Goal: Task Accomplishment & Management: Manage account settings

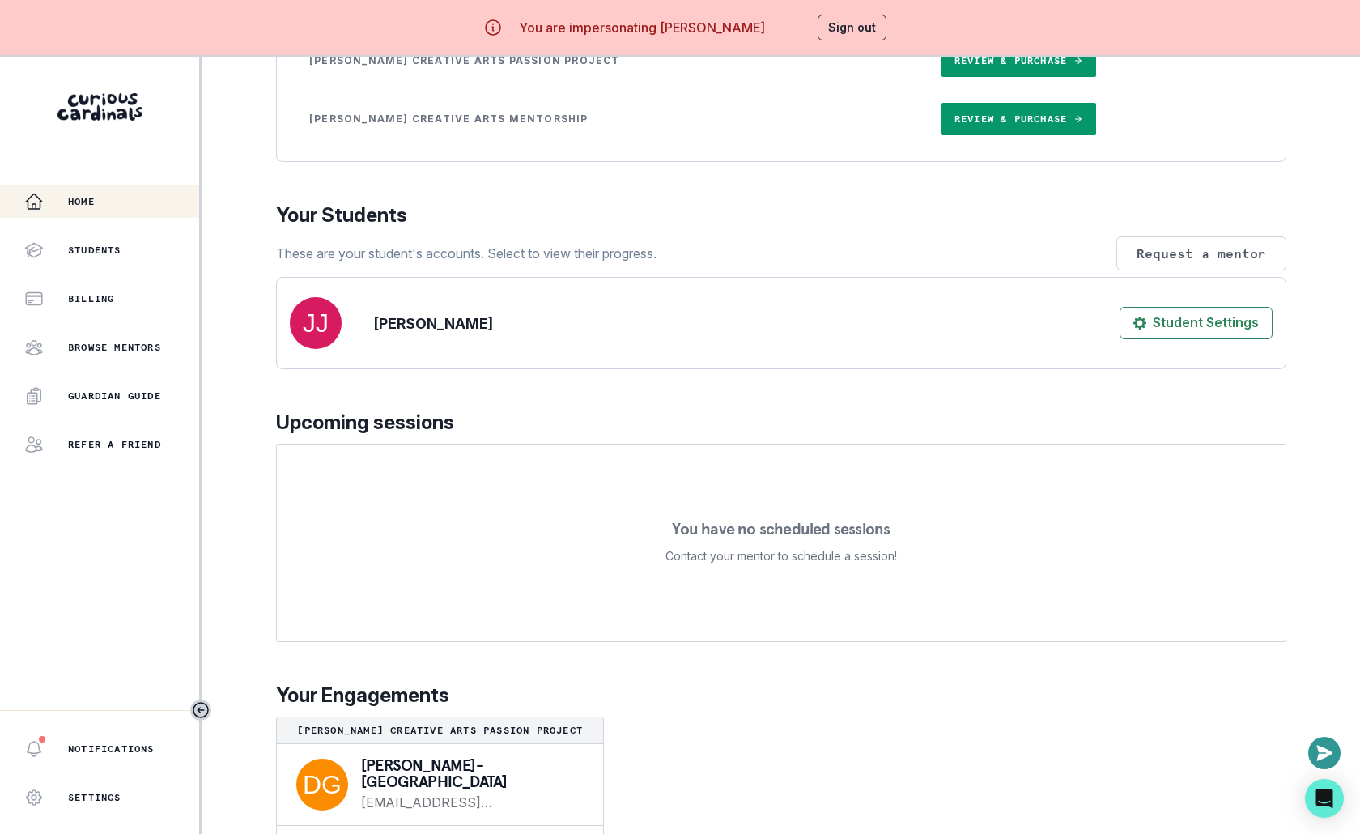
scroll to position [57, 0]
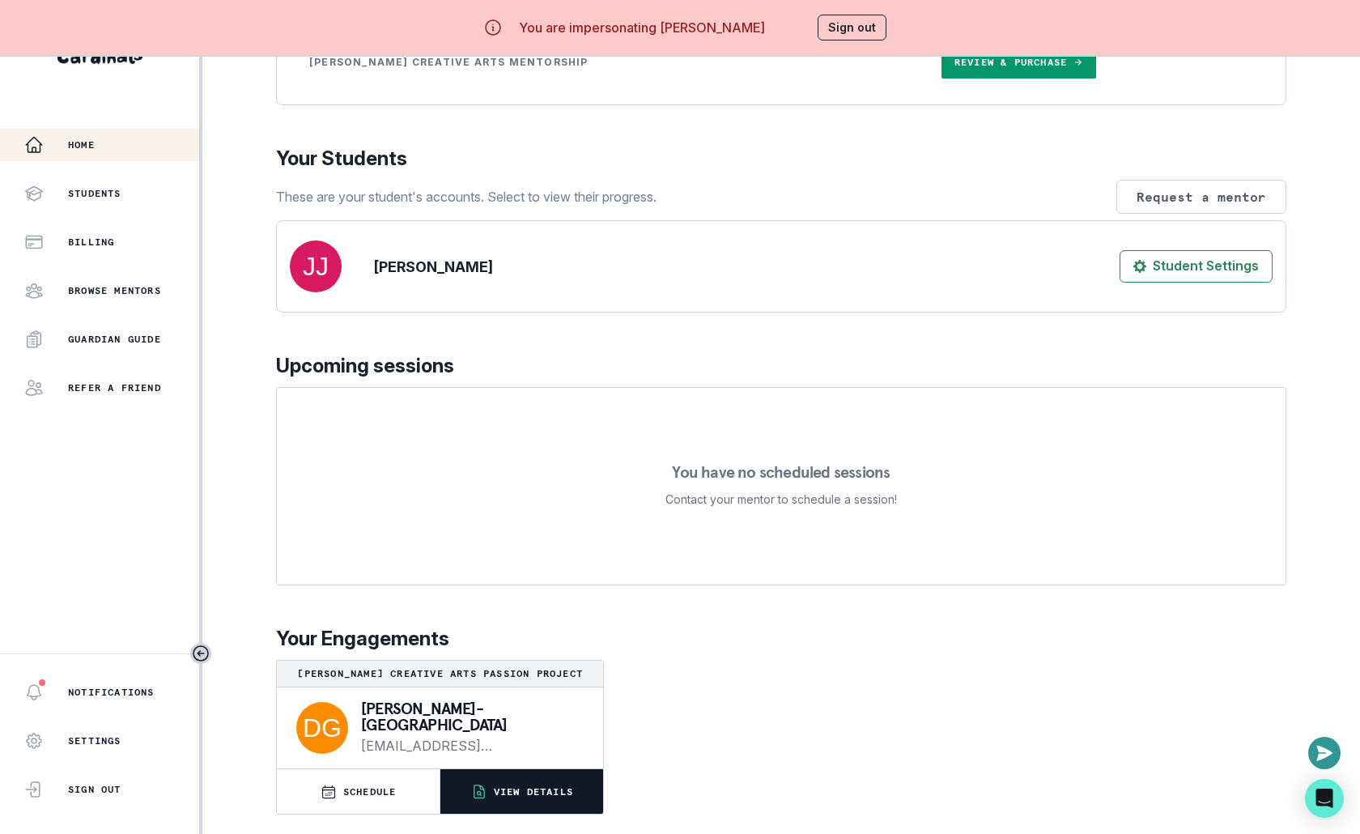
click at [490, 801] on button "VIEW DETAILS" at bounding box center [521, 791] width 163 height 45
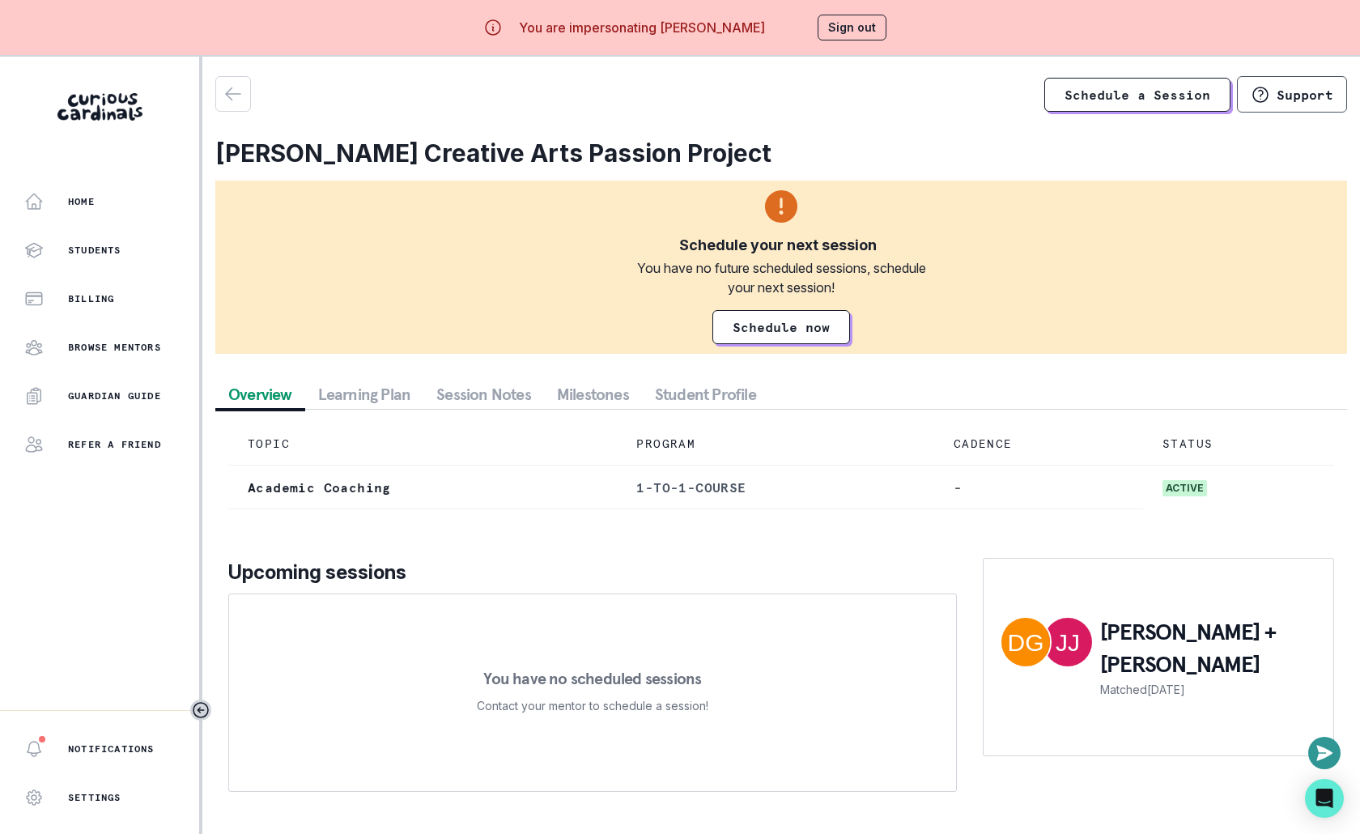
click at [485, 403] on button "Session Notes" at bounding box center [483, 394] width 121 height 29
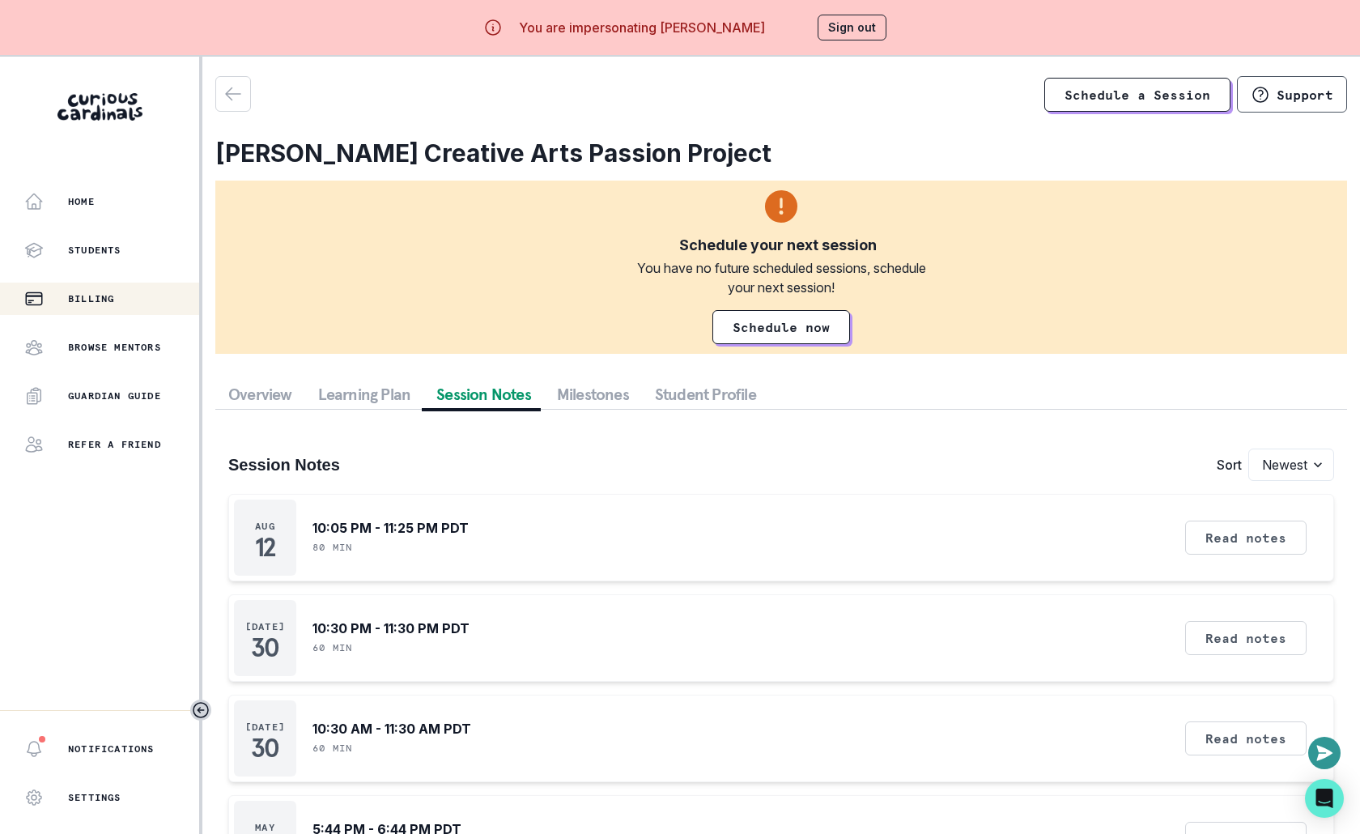
click at [114, 293] on p "Billing" at bounding box center [91, 298] width 46 height 13
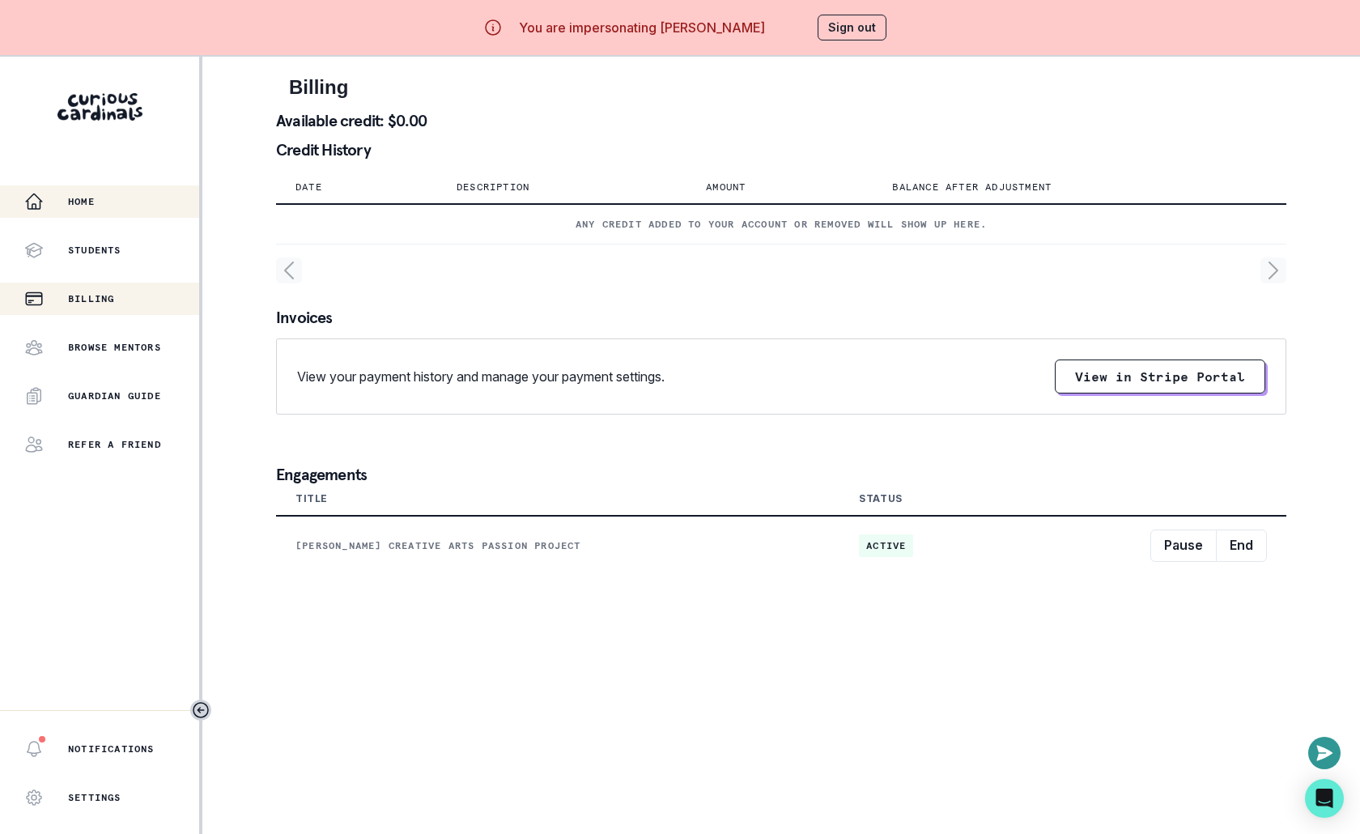
click at [85, 206] on p "Home" at bounding box center [81, 201] width 27 height 13
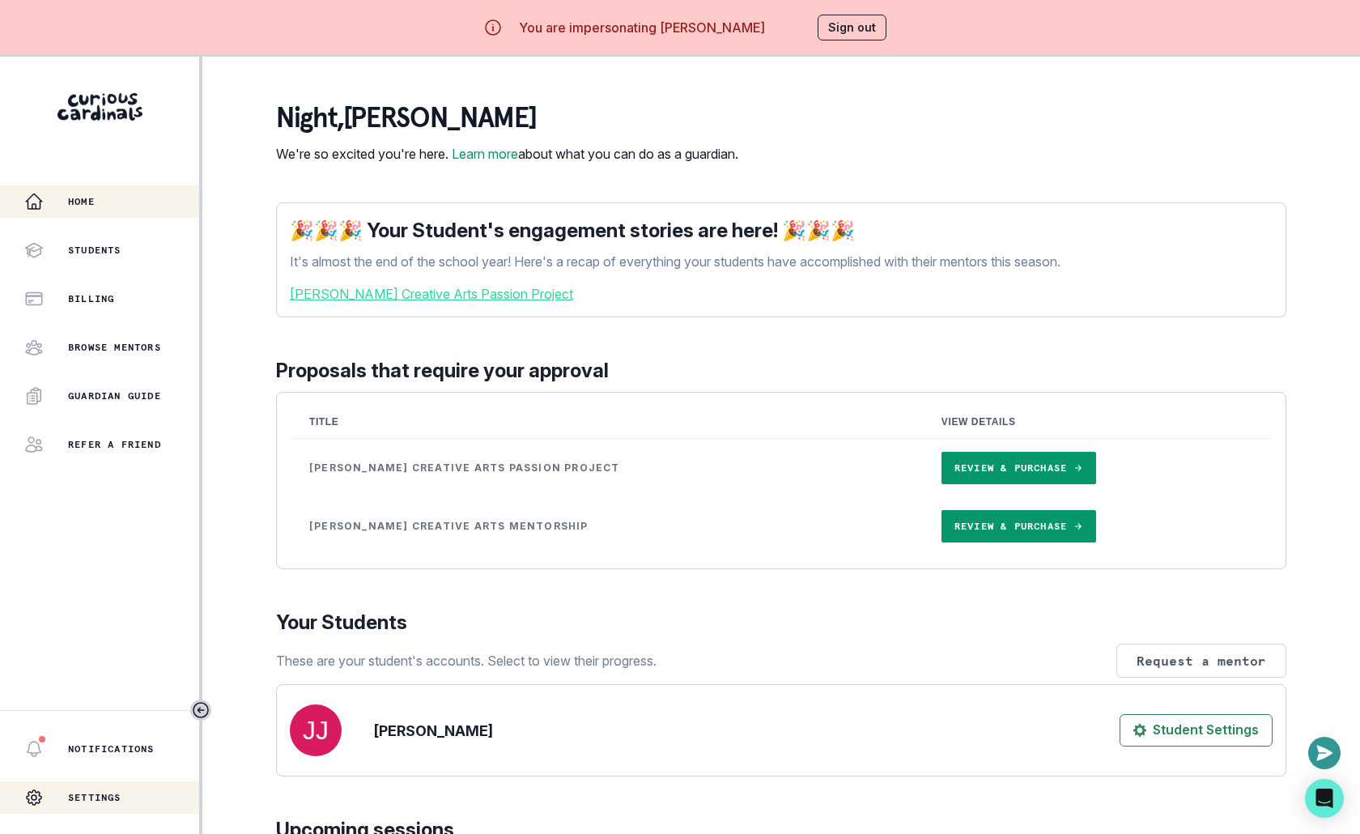
click at [127, 787] on div "Settings" at bounding box center [99, 797] width 199 height 32
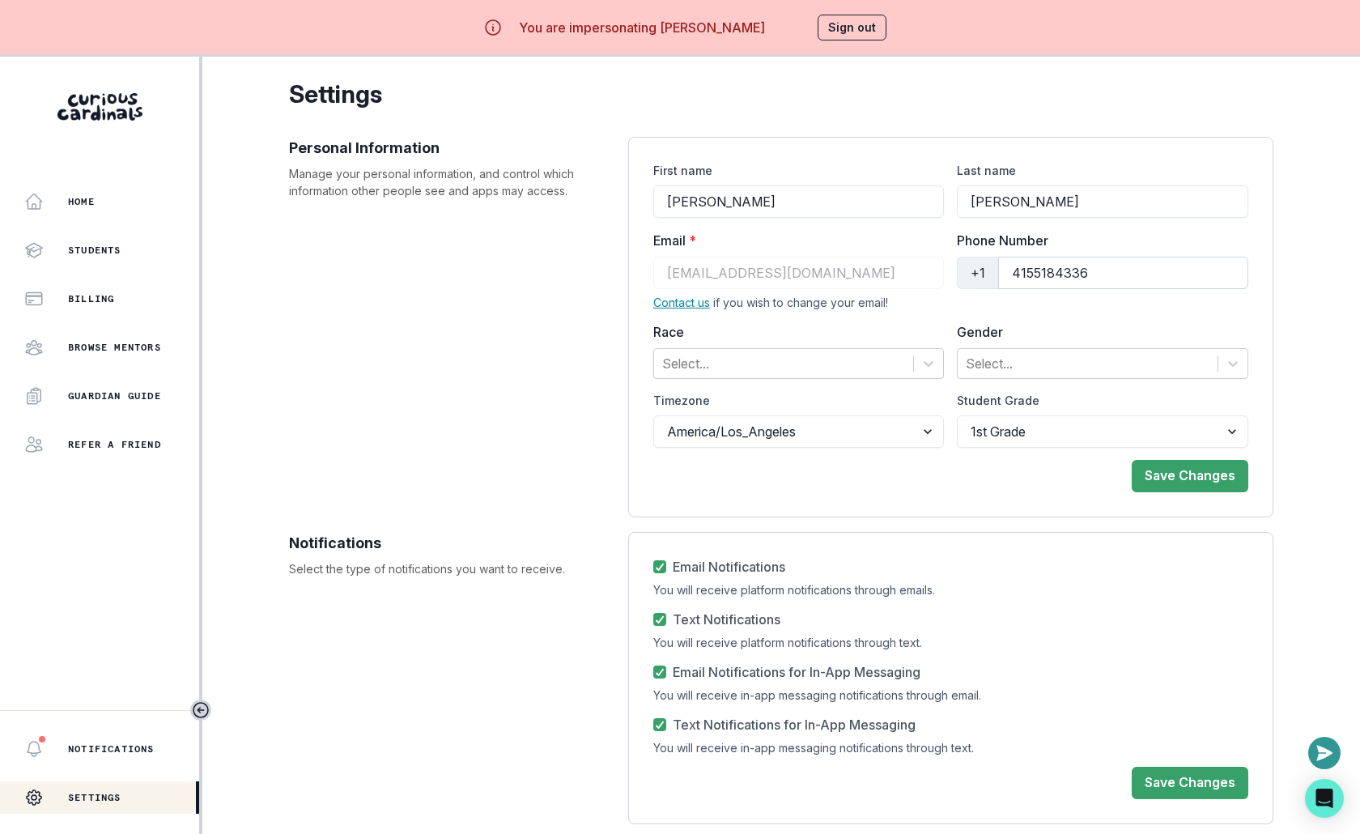
click at [1036, 280] on input "4155184336" at bounding box center [1123, 273] width 250 height 32
